Goal: Complete application form

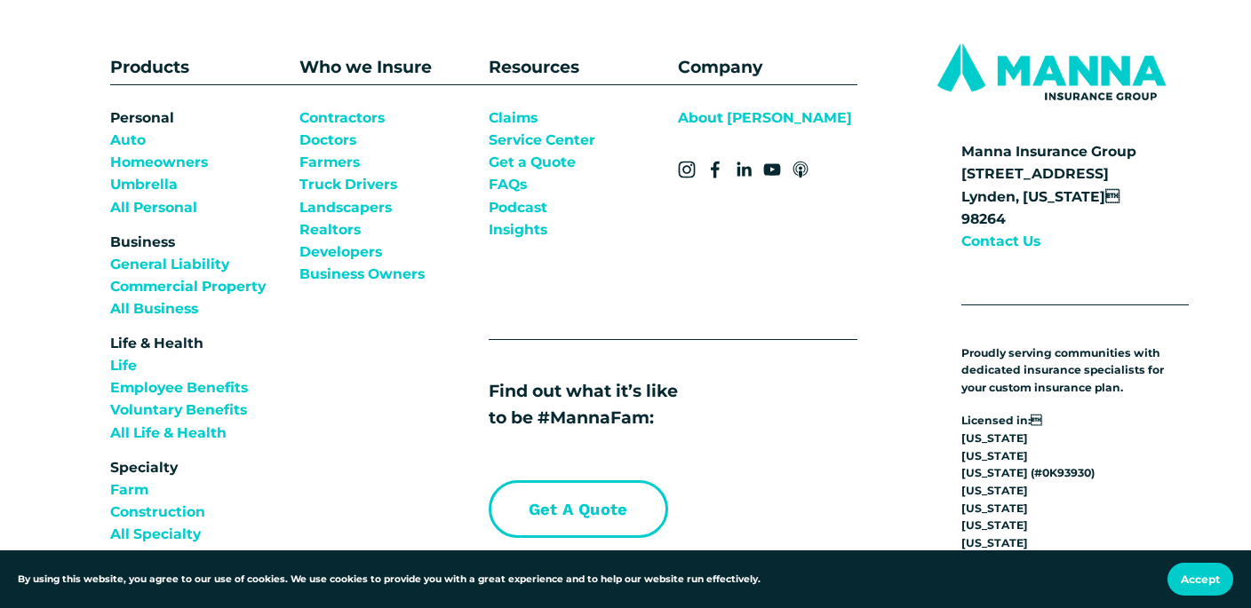
scroll to position [1440, 0]
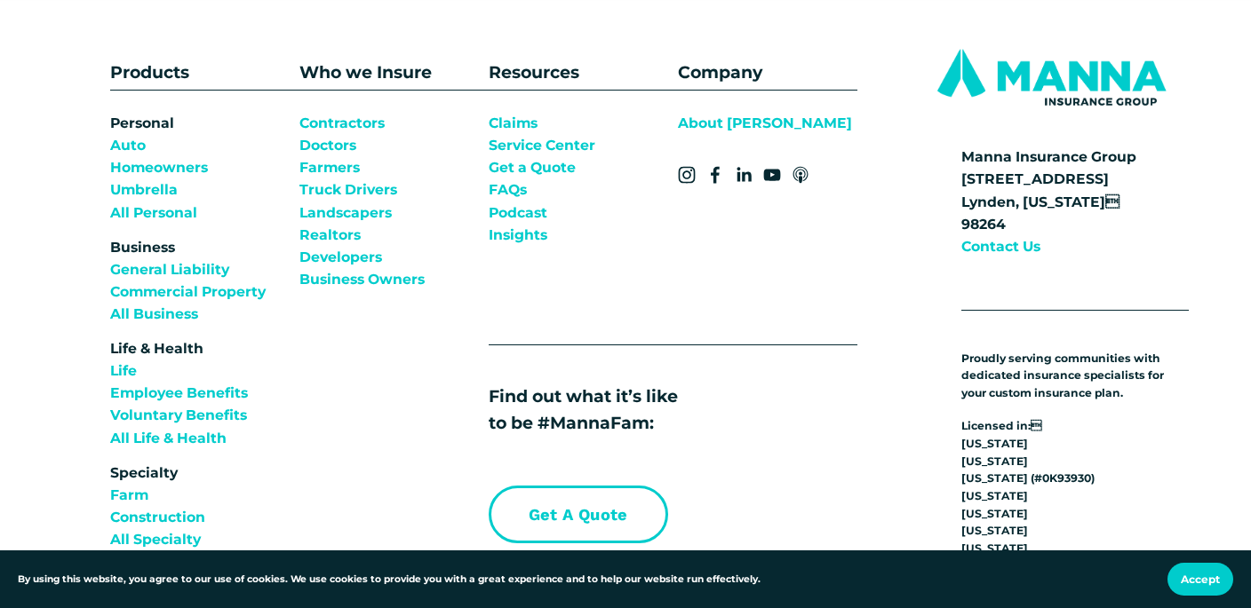
click at [346, 133] on link "Contractors Doctors Farmers Truck Drivers Landscapers Realtors Developers" at bounding box center [348, 190] width 98 height 156
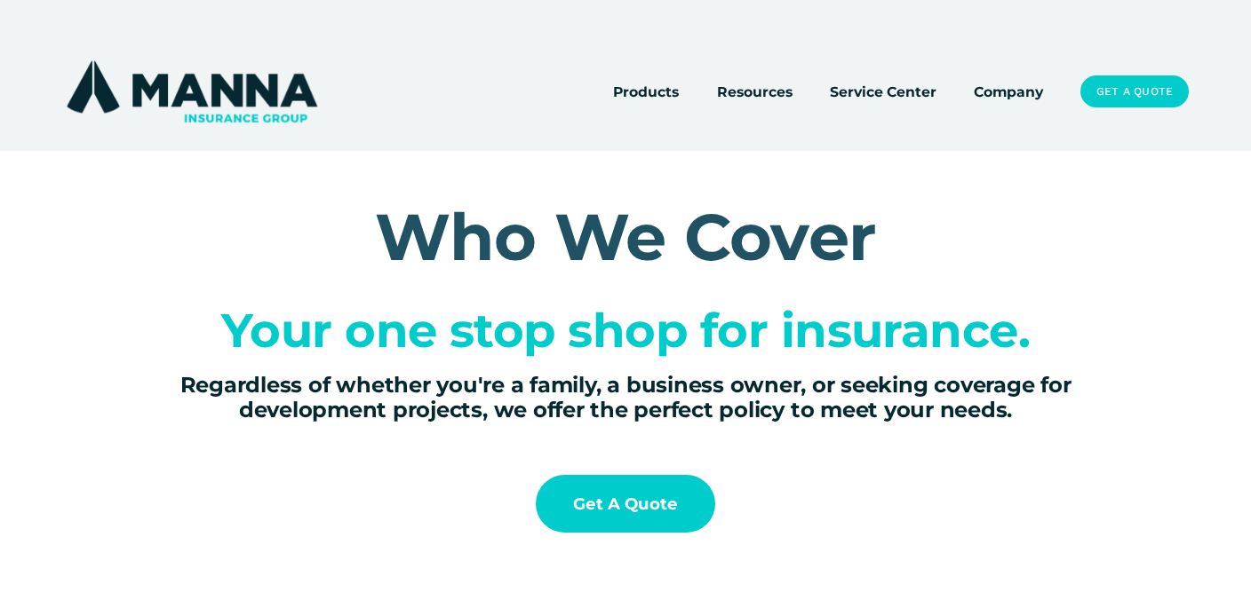
scroll to position [105, 0]
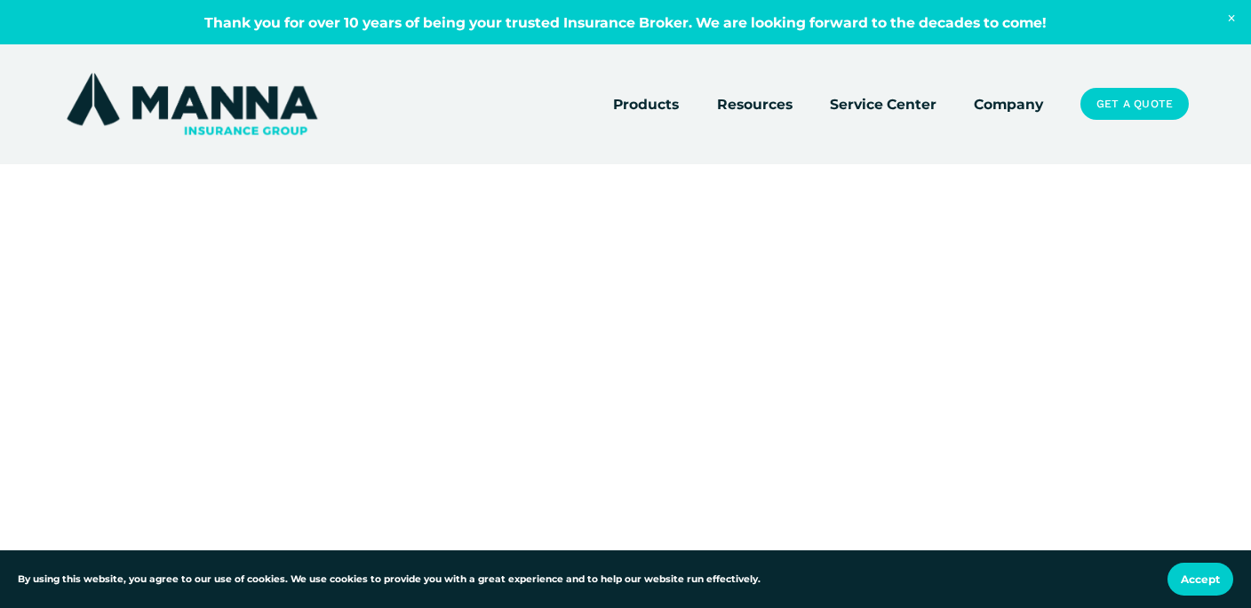
drag, startPoint x: 378, startPoint y: 408, endPoint x: 316, endPoint y: 282, distance: 139.8
click at [316, 282] on div at bounding box center [625, 344] width 1251 height 194
